Goal: Task Accomplishment & Management: Manage account settings

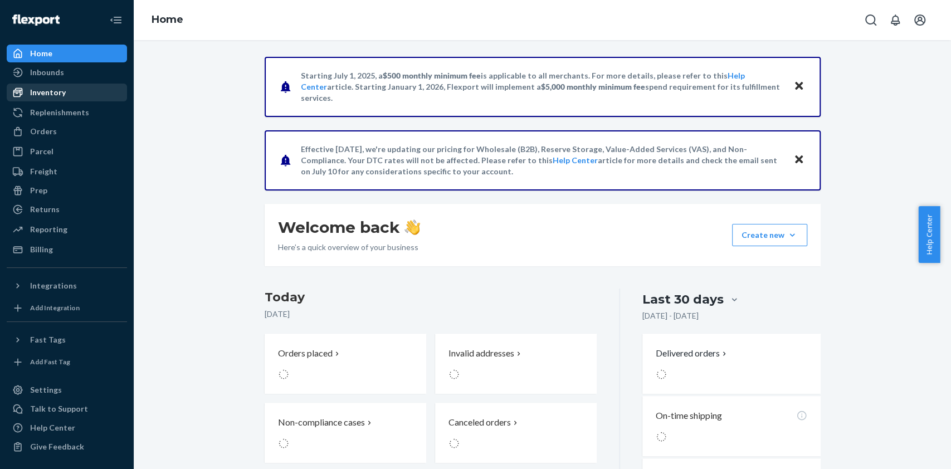
click at [71, 87] on div "Inventory" at bounding box center [67, 93] width 118 height 16
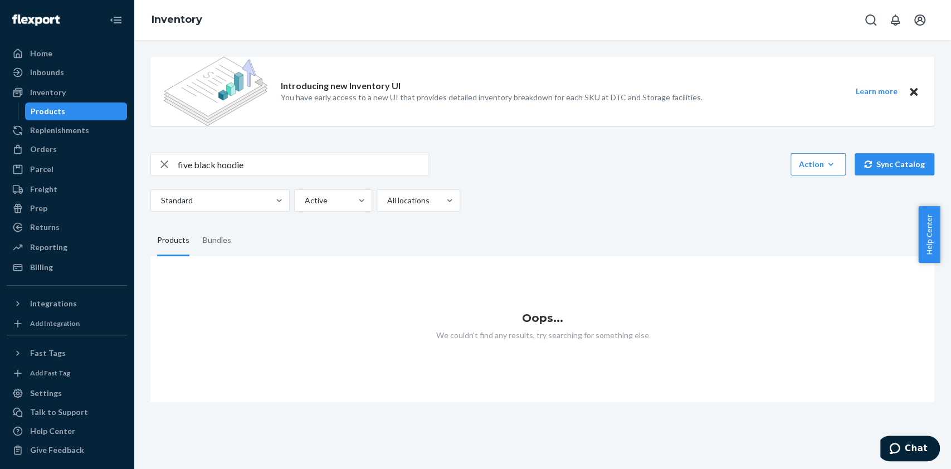
click at [261, 172] on input "five black hoodie" at bounding box center [303, 164] width 251 height 22
type input "five black"
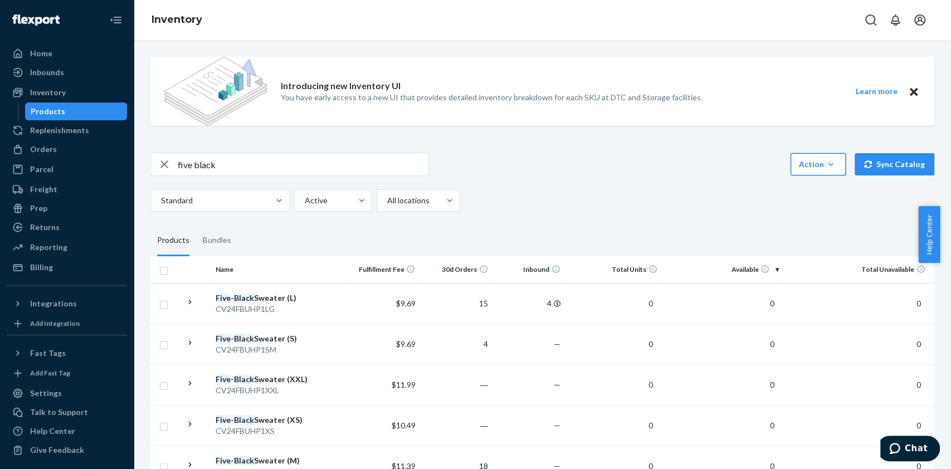
click at [825, 159] on icon "button" at bounding box center [830, 164] width 11 height 11
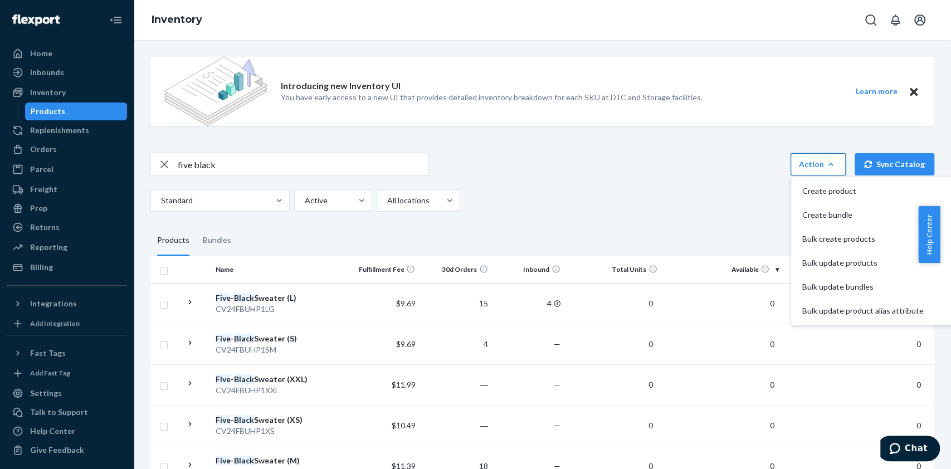
click at [673, 176] on div "five black Action Create product Create bundle Bulk create products Bulk update…" at bounding box center [542, 182] width 784 height 59
drag, startPoint x: 616, startPoint y: 147, endPoint x: 630, endPoint y: 152, distance: 15.3
click at [614, 147] on div "Introducing new Inventory UI You have early access to a new UI that provides de…" at bounding box center [542, 338] width 801 height 581
click at [706, 183] on div "five black Action Create product Create bundle Bulk create products Bulk update…" at bounding box center [542, 182] width 784 height 59
click at [713, 204] on div "Standard Active All locations" at bounding box center [538, 200] width 776 height 22
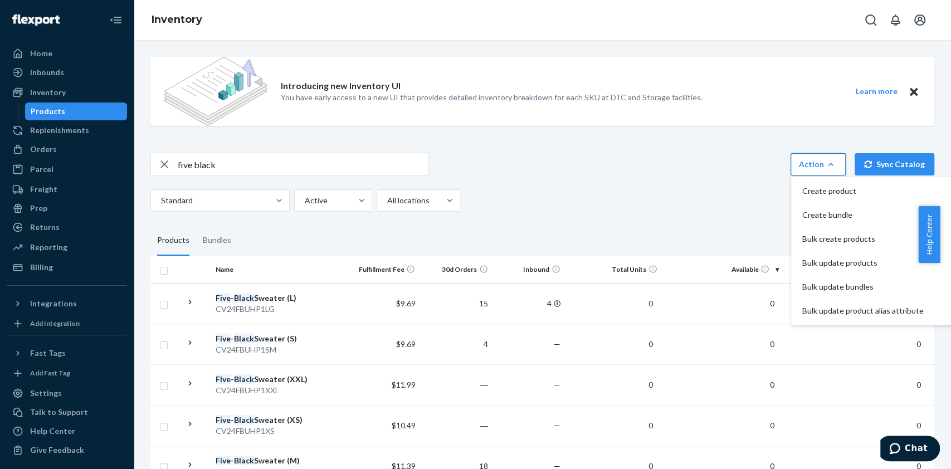
drag, startPoint x: 713, startPoint y: 204, endPoint x: 717, endPoint y: 197, distance: 8.2
click at [711, 205] on div "Standard Active All locations" at bounding box center [538, 200] width 776 height 22
click at [830, 132] on div "Introducing new Inventory UI You have early access to a new UI that provides de…" at bounding box center [542, 93] width 784 height 91
drag, startPoint x: 781, startPoint y: 114, endPoint x: 782, endPoint y: 122, distance: 8.4
click at [780, 113] on div "Introducing new Inventory UI You have early access to a new UI that provides de…" at bounding box center [542, 91] width 784 height 69
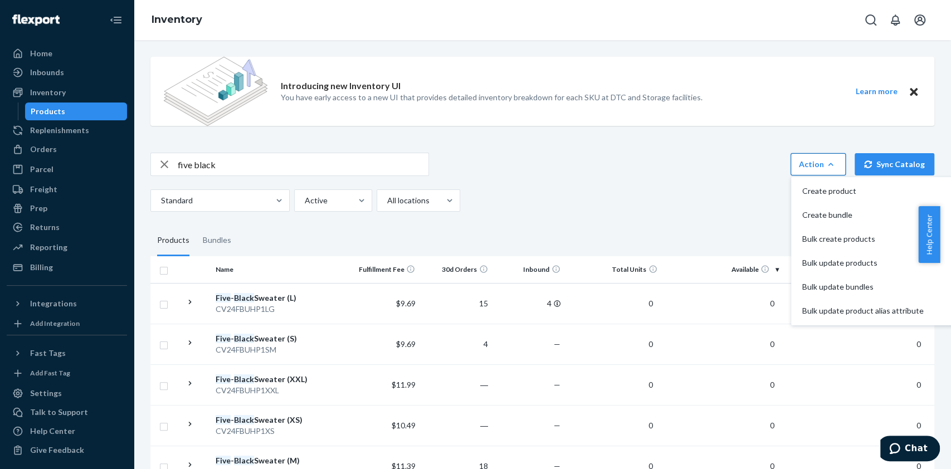
click at [855, 168] on button "Sync Catalog" at bounding box center [895, 164] width 80 height 22
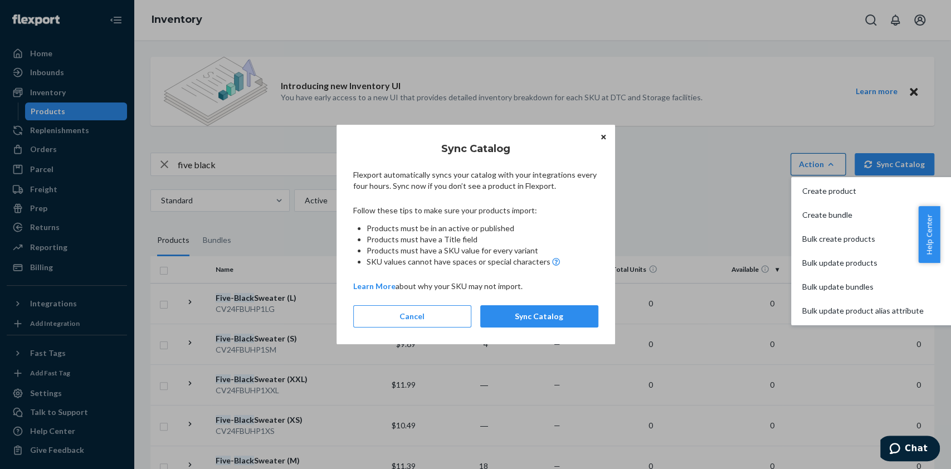
click at [555, 185] on p "Flexport automatically syncs your catalog with your integrations every four hou…" at bounding box center [475, 180] width 245 height 22
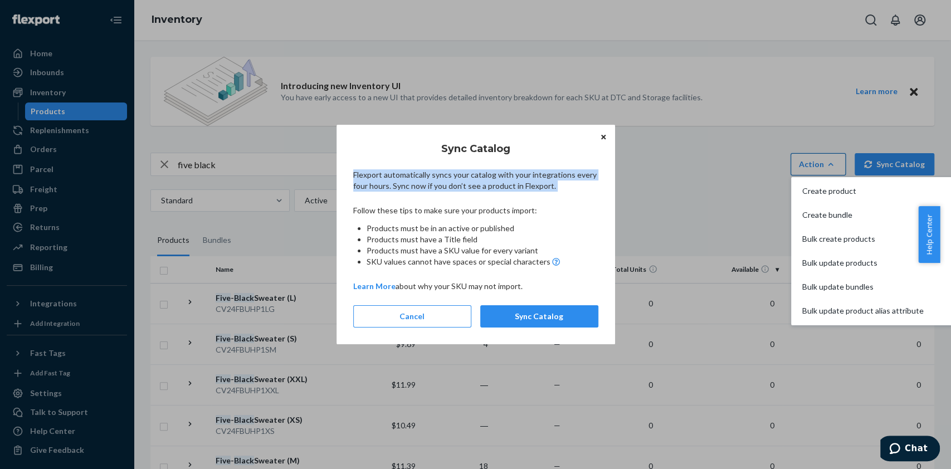
click at [555, 185] on p "Flexport automatically syncs your catalog with your integrations every four hou…" at bounding box center [475, 180] width 245 height 22
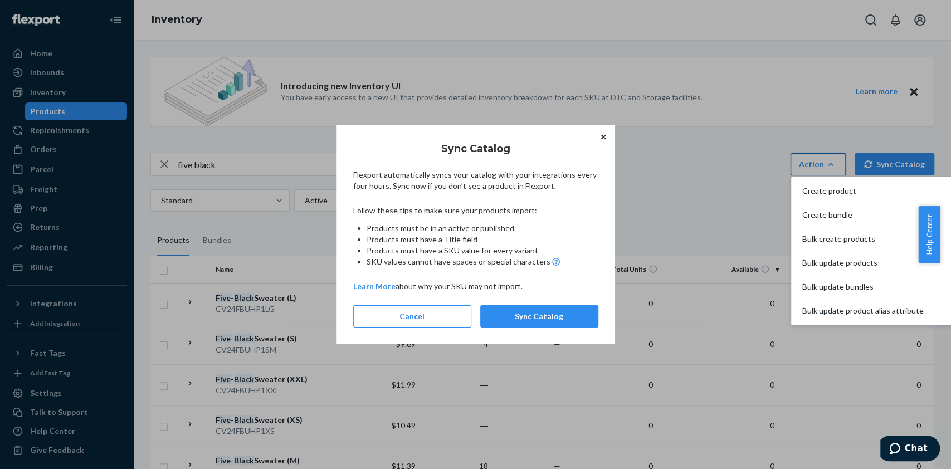
click at [555, 185] on p "Flexport automatically syncs your catalog with your integrations every four hou…" at bounding box center [475, 180] width 245 height 22
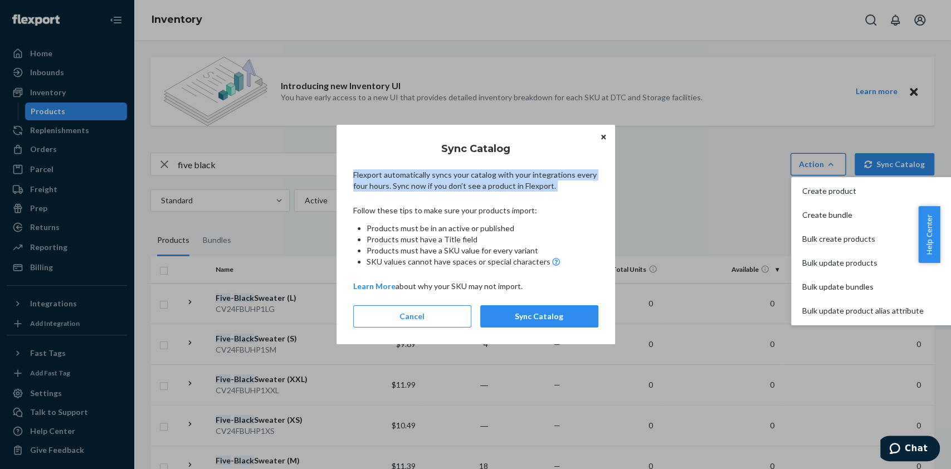
click at [555, 185] on p "Flexport automatically syncs your catalog with your integrations every four hou…" at bounding box center [475, 180] width 245 height 22
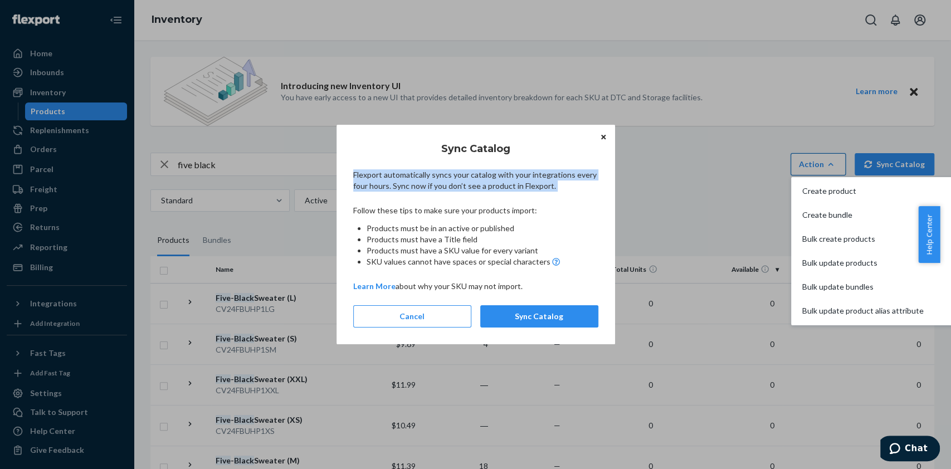
click at [555, 185] on p "Flexport automatically syncs your catalog with your integrations every four hou…" at bounding box center [475, 180] width 245 height 22
click at [544, 314] on button "Sync Catalog" at bounding box center [539, 316] width 118 height 22
